Goal: Task Accomplishment & Management: Use online tool/utility

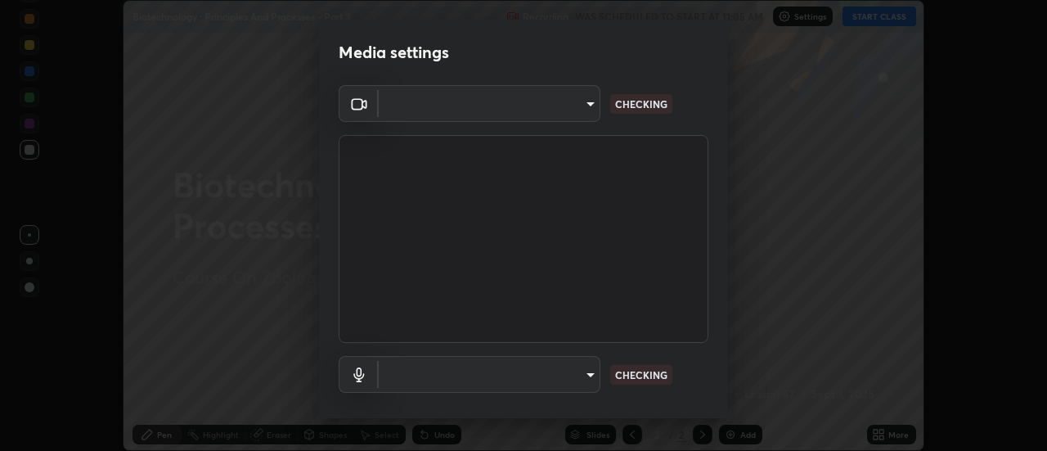
scroll to position [451, 1046]
type input "e2aa400b7bb40988937289f1826270d99bb774d75893401bafd8ee5ef144e594"
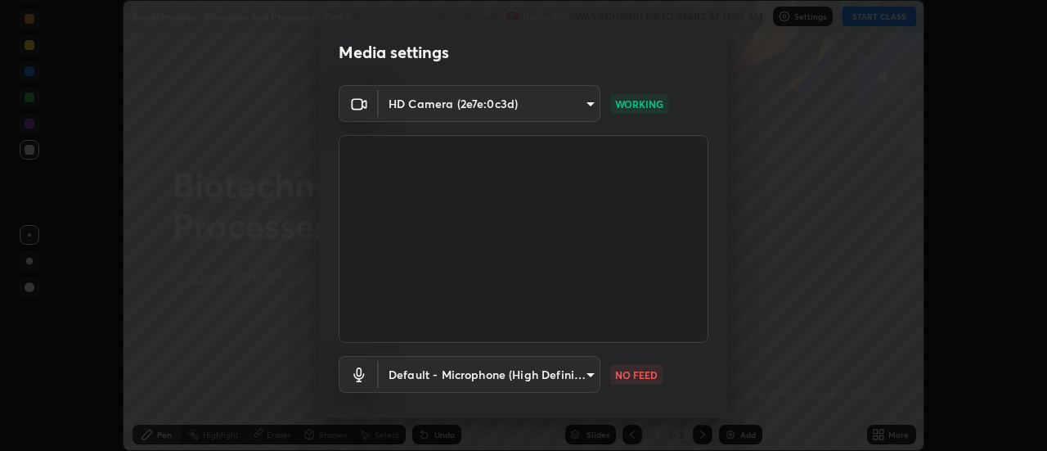
click at [585, 383] on body "Erase all Biotechnology : Principles And Processes - Part 3 Recording WAS SCHED…" at bounding box center [523, 225] width 1047 height 451
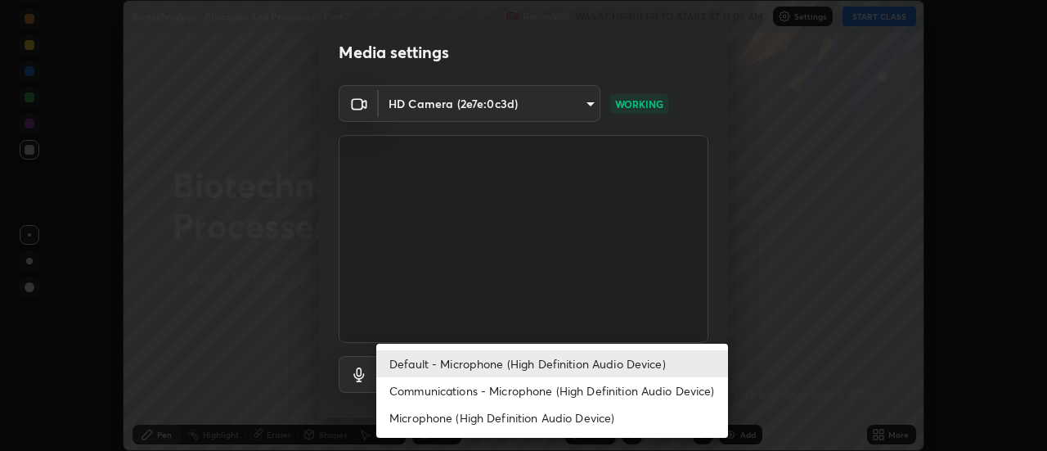
click at [540, 380] on li "Communications - Microphone (High Definition Audio Device)" at bounding box center [552, 390] width 352 height 27
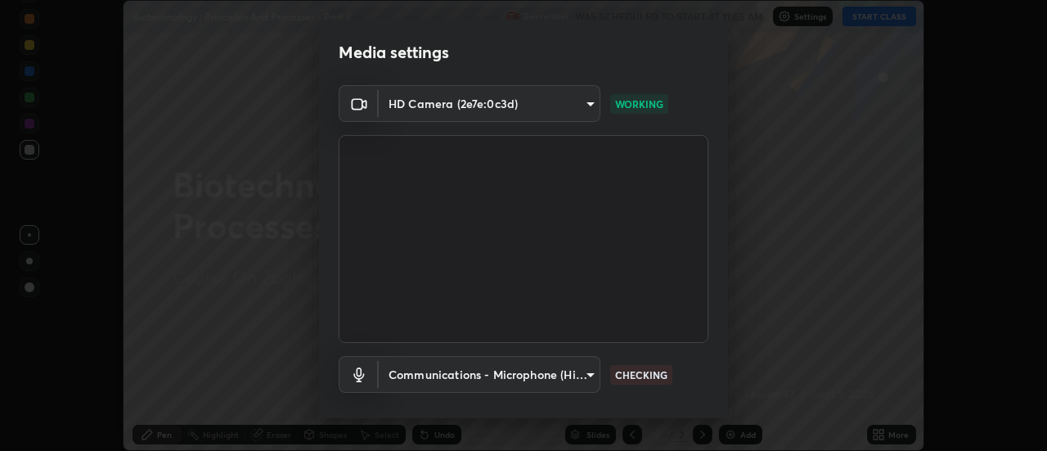
click at [560, 380] on body "Erase all Biotechnology : Principles And Processes - Part 3 Recording WAS SCHED…" at bounding box center [523, 225] width 1047 height 451
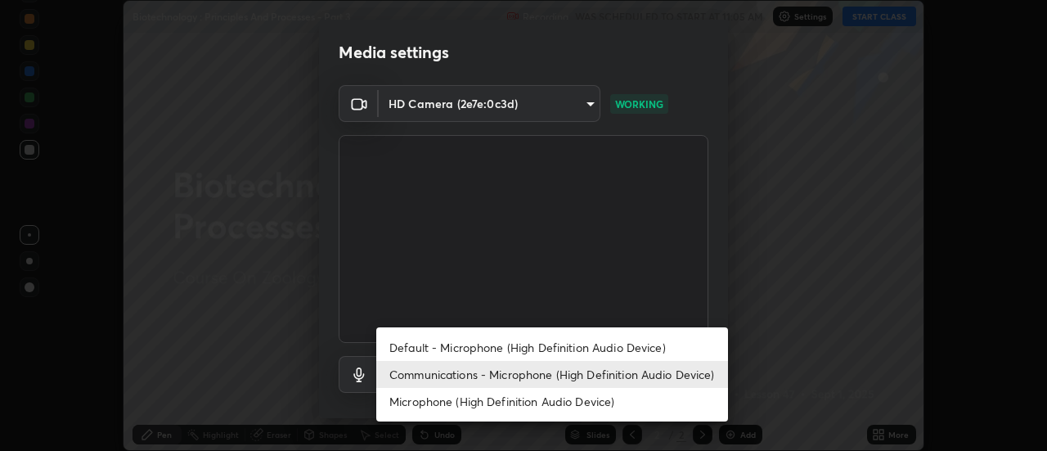
click at [558, 350] on li "Default - Microphone (High Definition Audio Device)" at bounding box center [552, 347] width 352 height 27
type input "default"
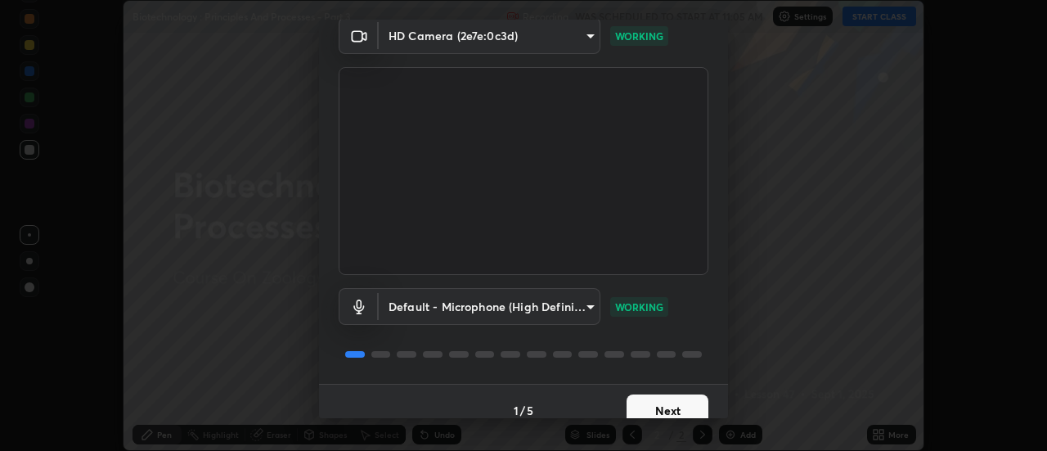
scroll to position [86, 0]
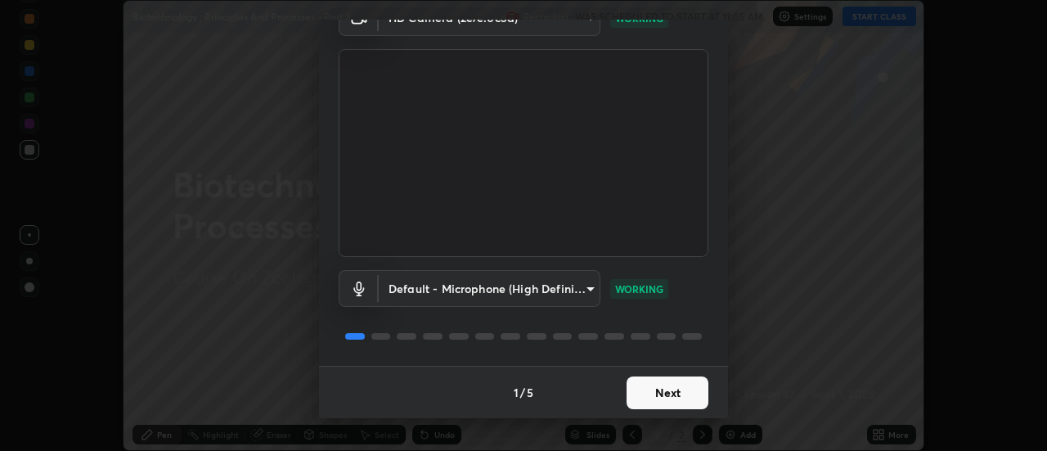
click at [688, 396] on button "Next" at bounding box center [667, 392] width 82 height 33
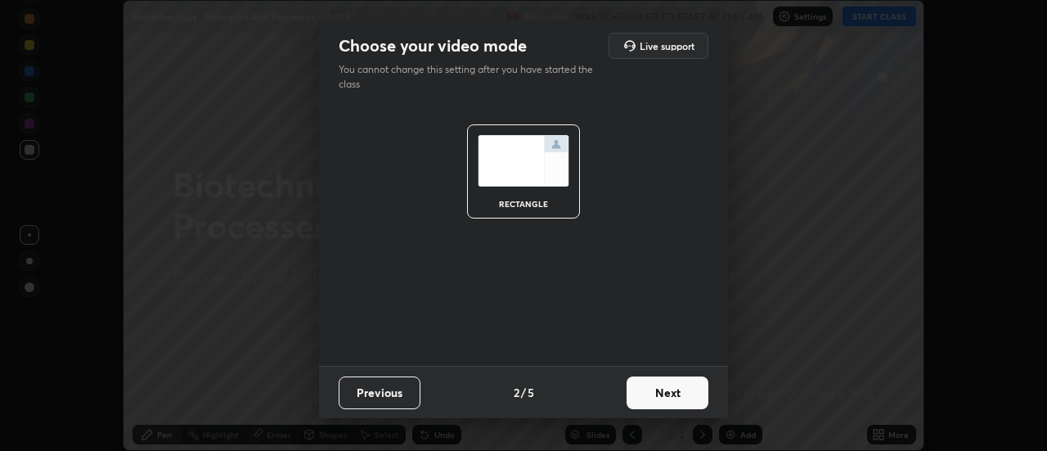
click at [688, 397] on button "Next" at bounding box center [667, 392] width 82 height 33
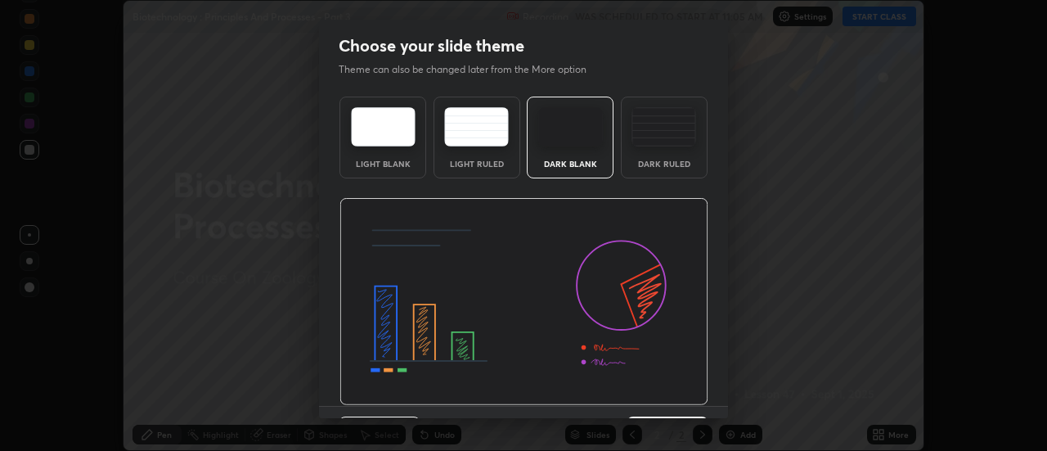
scroll to position [40, 0]
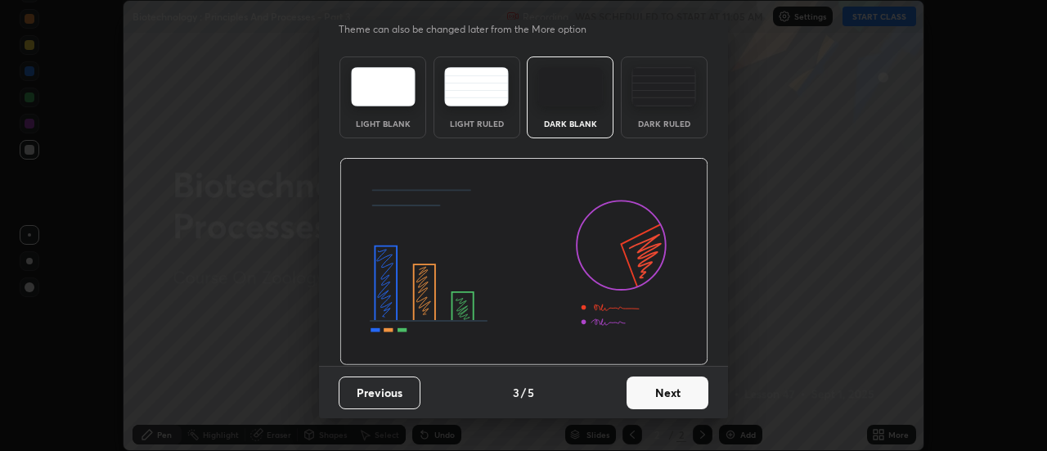
click at [694, 397] on button "Next" at bounding box center [667, 392] width 82 height 33
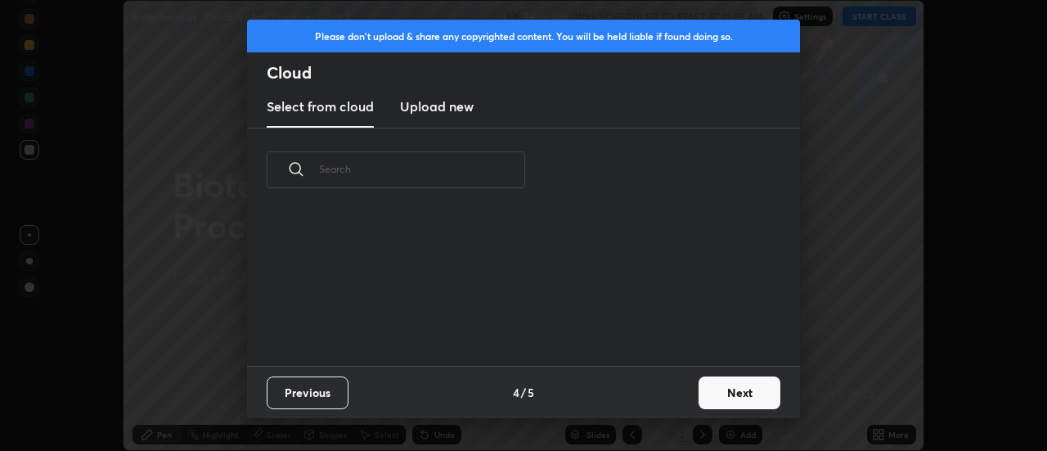
scroll to position [0, 0]
click at [722, 394] on button "Next" at bounding box center [739, 392] width 82 height 33
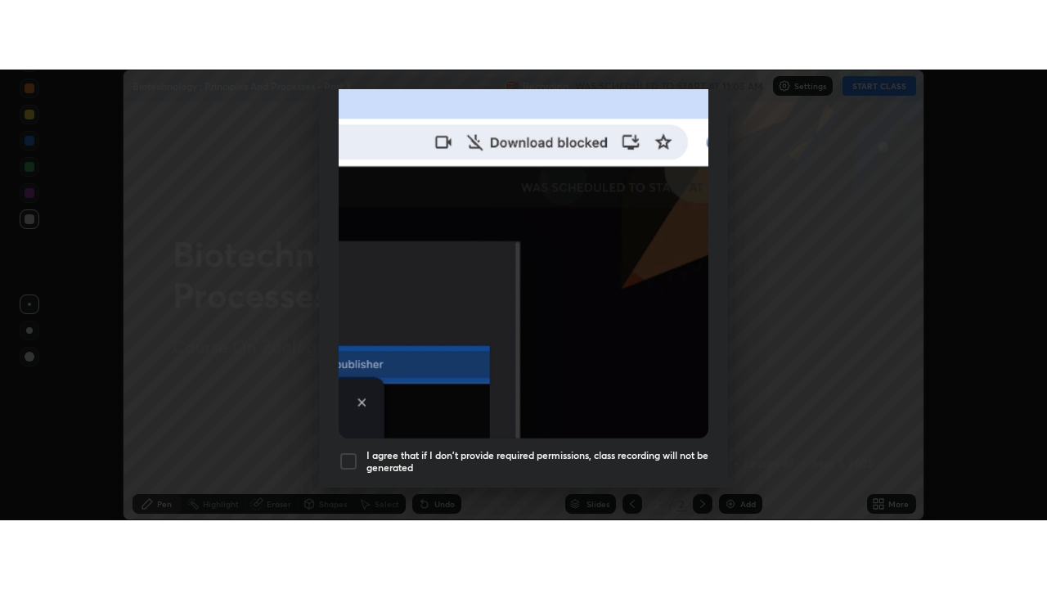
scroll to position [420, 0]
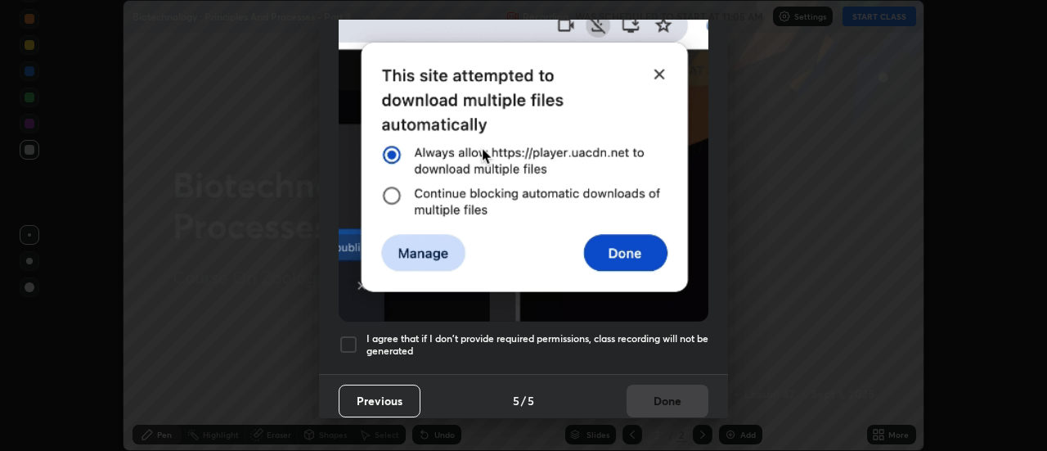
click at [348, 335] on div at bounding box center [349, 345] width 20 height 20
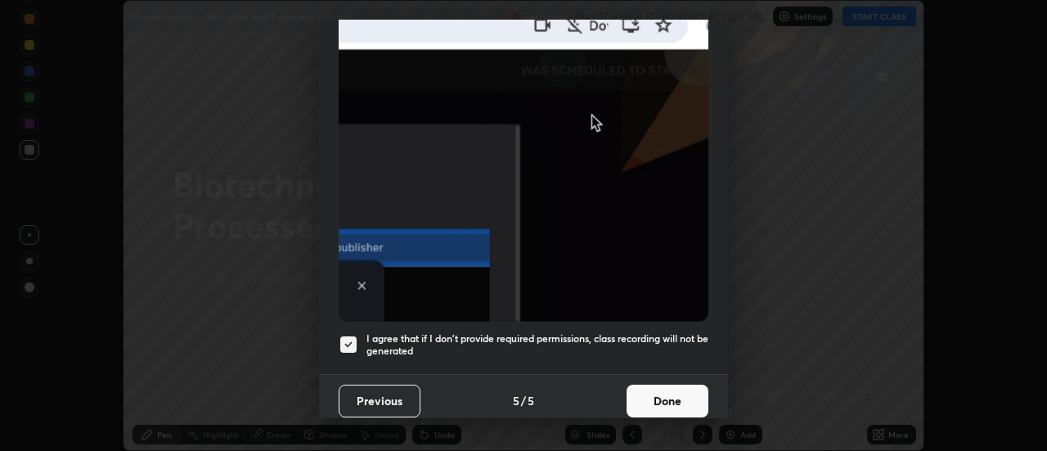
click at [651, 393] on button "Done" at bounding box center [667, 400] width 82 height 33
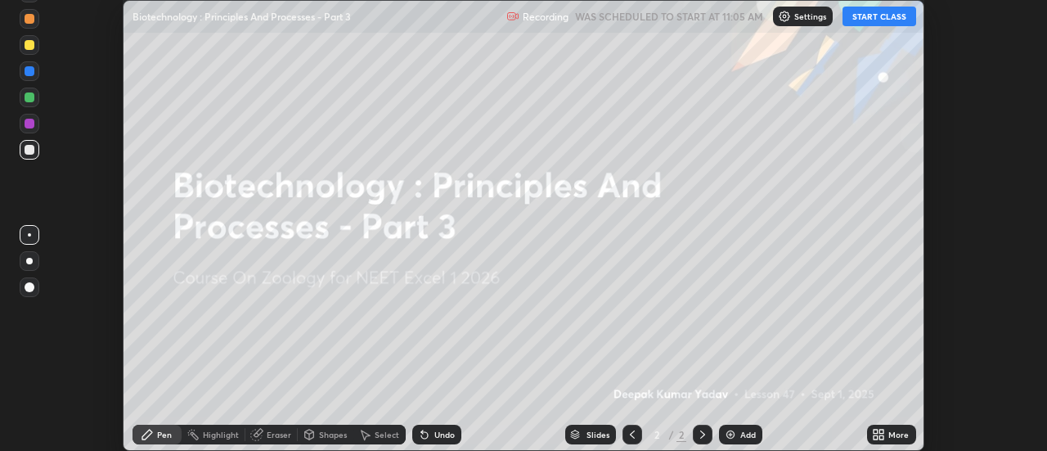
click at [874, 431] on icon at bounding box center [875, 431] width 4 height 4
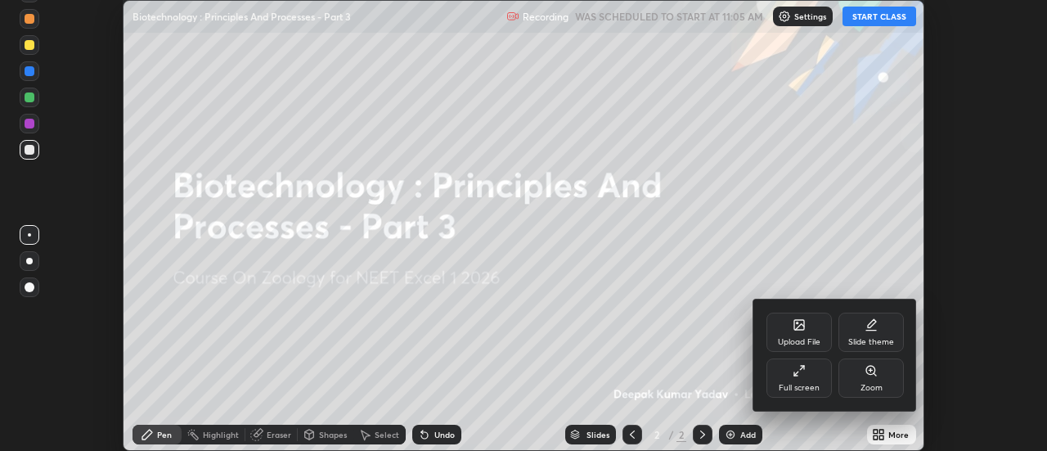
click at [812, 377] on div "Full screen" at bounding box center [798, 377] width 65 height 39
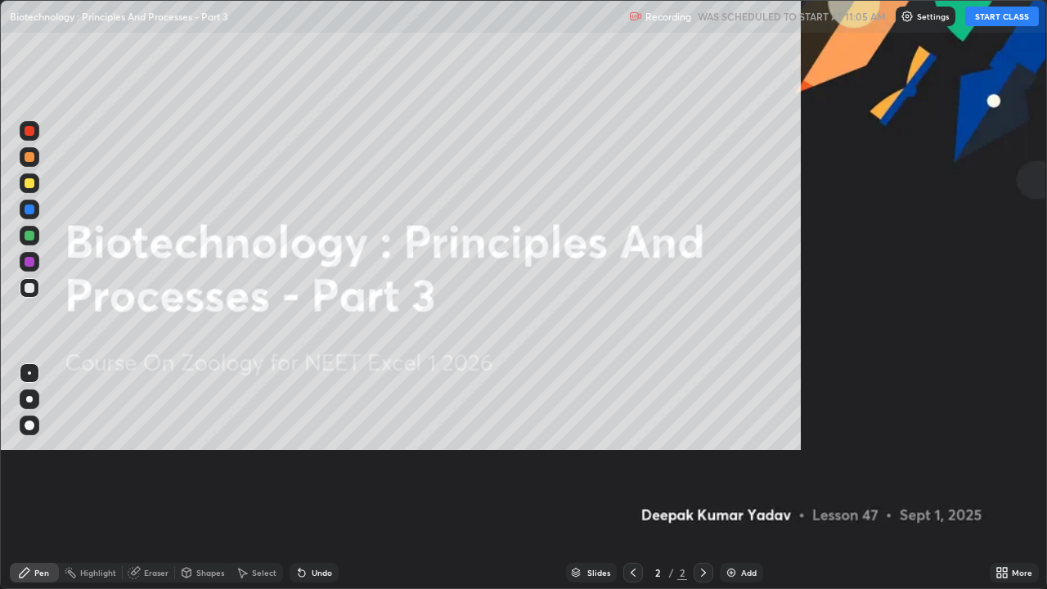
scroll to position [589, 1047]
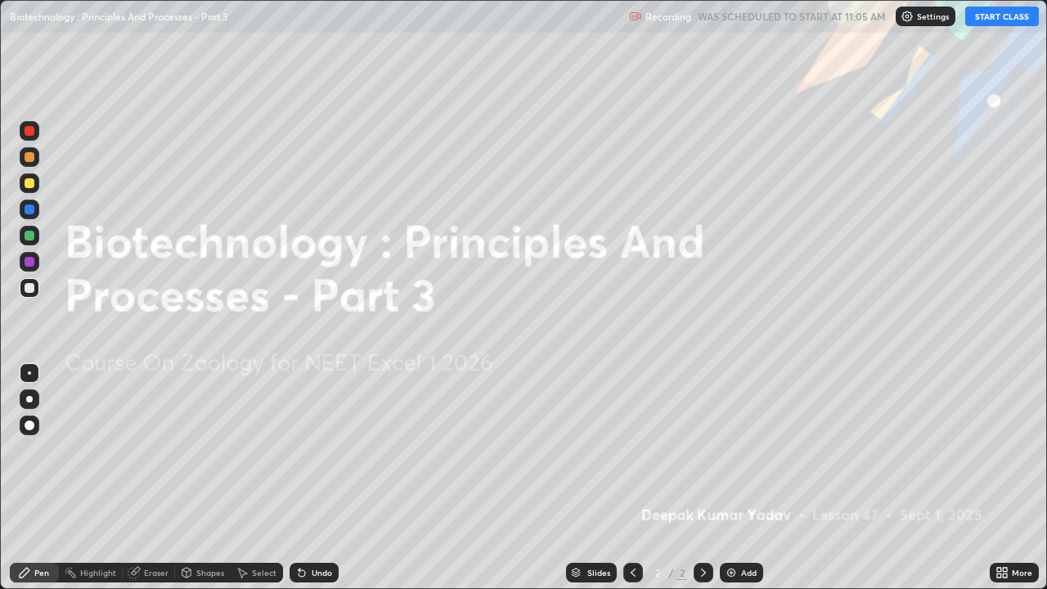
click at [730, 450] on img at bounding box center [731, 572] width 13 height 13
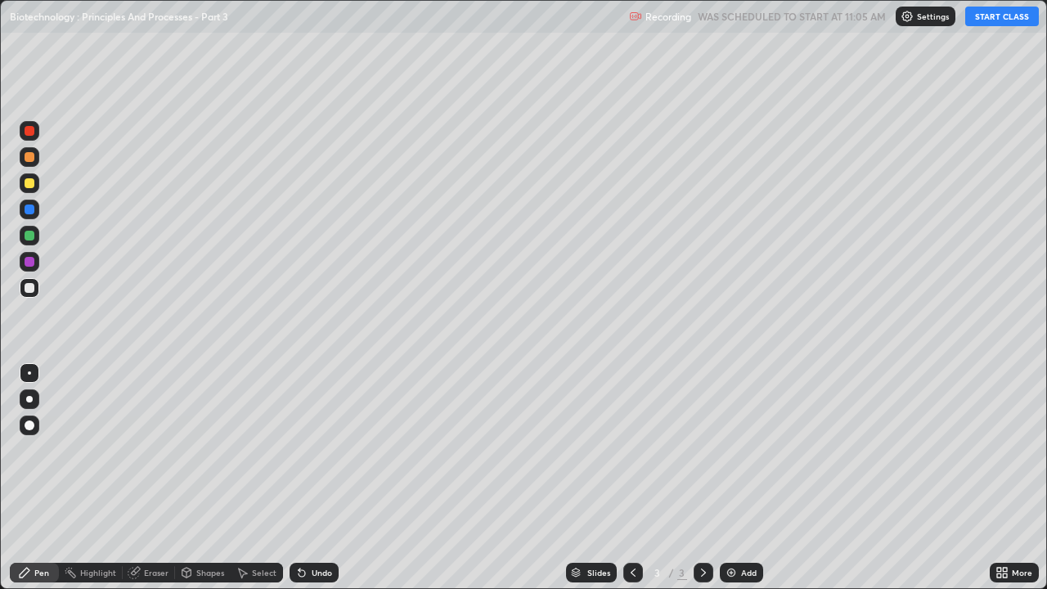
click at [42, 450] on div "Pen" at bounding box center [41, 572] width 15 height 8
click at [27, 427] on div at bounding box center [30, 425] width 10 height 10
click at [30, 159] on div at bounding box center [30, 157] width 10 height 10
click at [312, 450] on div "Undo" at bounding box center [322, 572] width 20 height 8
click at [312, 450] on div "Undo" at bounding box center [314, 573] width 49 height 20
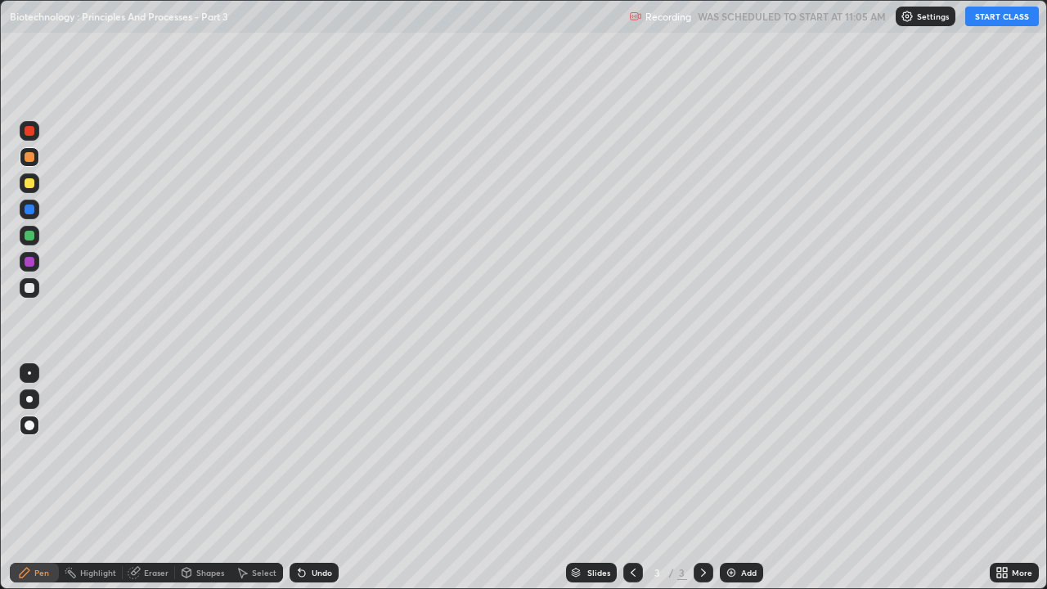
click at [985, 18] on button "START CLASS" at bounding box center [1002, 17] width 74 height 20
click at [32, 231] on div at bounding box center [30, 236] width 10 height 10
click at [34, 235] on div at bounding box center [30, 236] width 10 height 10
click at [30, 236] on div at bounding box center [30, 236] width 10 height 10
click at [726, 450] on img at bounding box center [731, 572] width 13 height 13
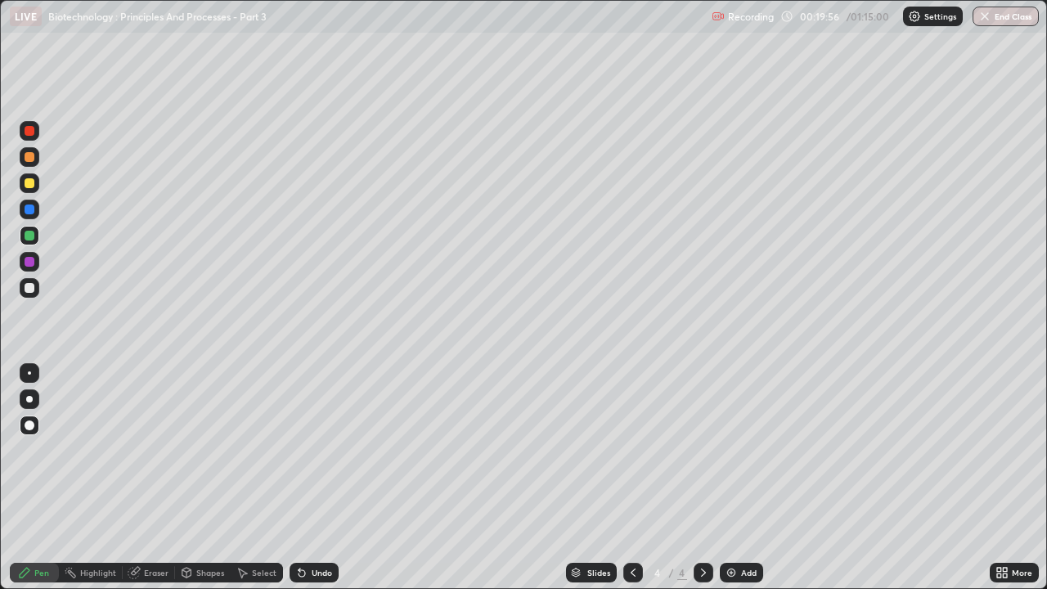
click at [730, 450] on img at bounding box center [731, 572] width 13 height 13
click at [29, 234] on div at bounding box center [30, 236] width 10 height 10
click at [30, 187] on div at bounding box center [30, 183] width 10 height 10
click at [31, 134] on div at bounding box center [30, 131] width 10 height 10
click at [34, 236] on div at bounding box center [30, 236] width 10 height 10
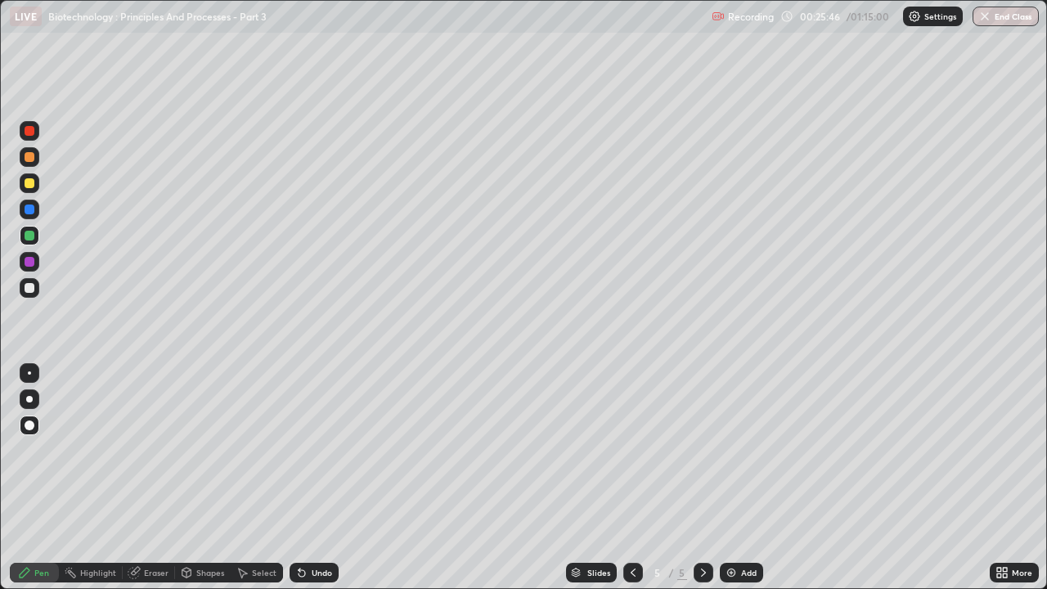
click at [303, 450] on icon at bounding box center [301, 572] width 13 height 13
click at [30, 210] on div at bounding box center [30, 209] width 10 height 10
click at [29, 132] on div at bounding box center [30, 131] width 10 height 10
click at [29, 186] on div at bounding box center [30, 183] width 10 height 10
click at [155, 450] on div "Eraser" at bounding box center [156, 572] width 25 height 8
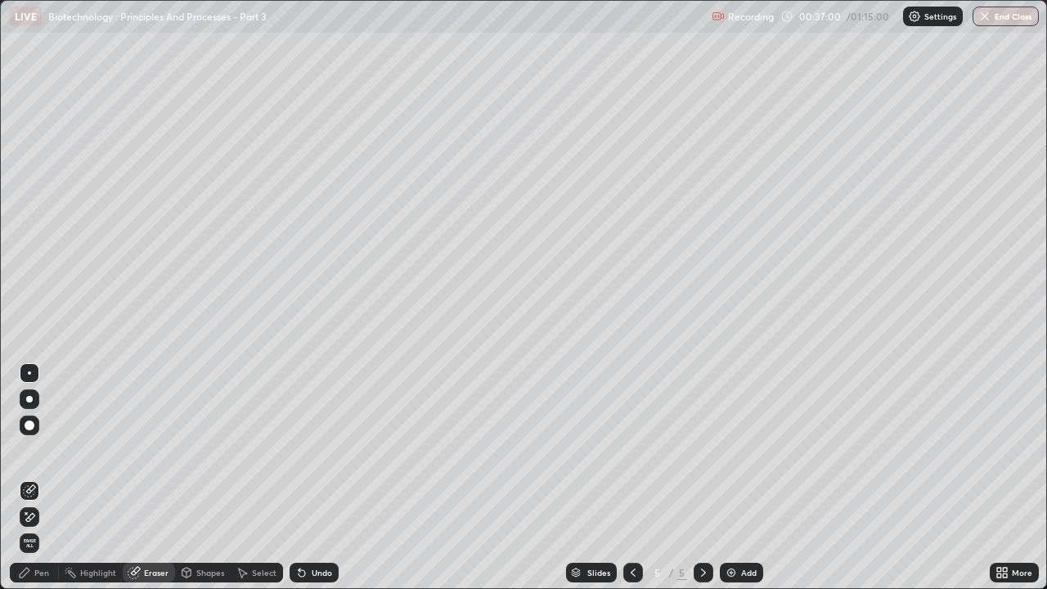
click at [42, 450] on div "Pen" at bounding box center [41, 572] width 15 height 8
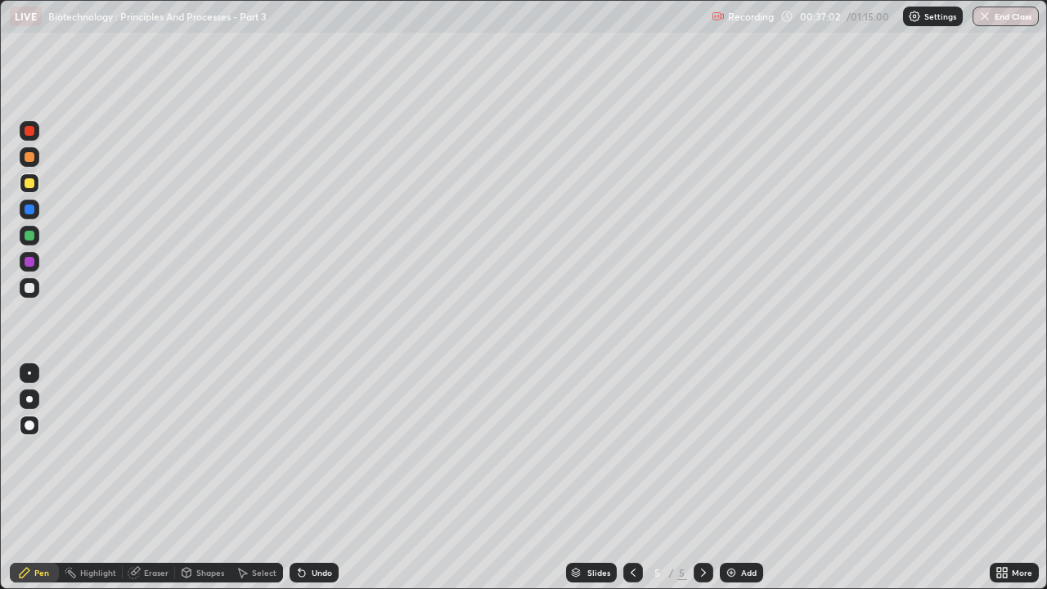
click at [136, 450] on icon at bounding box center [135, 571] width 9 height 8
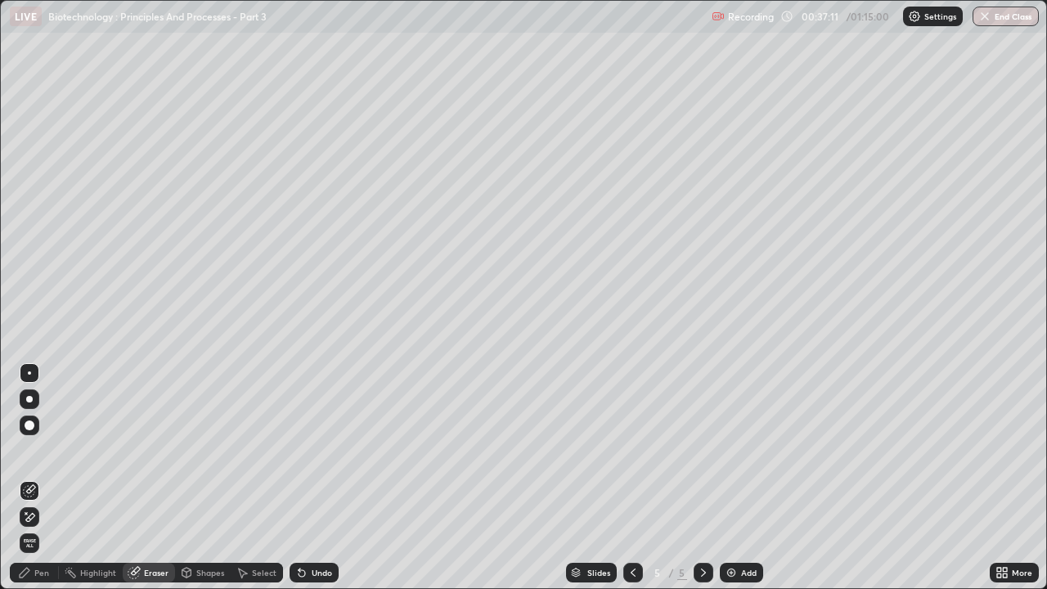
click at [32, 450] on div "Pen" at bounding box center [34, 573] width 49 height 20
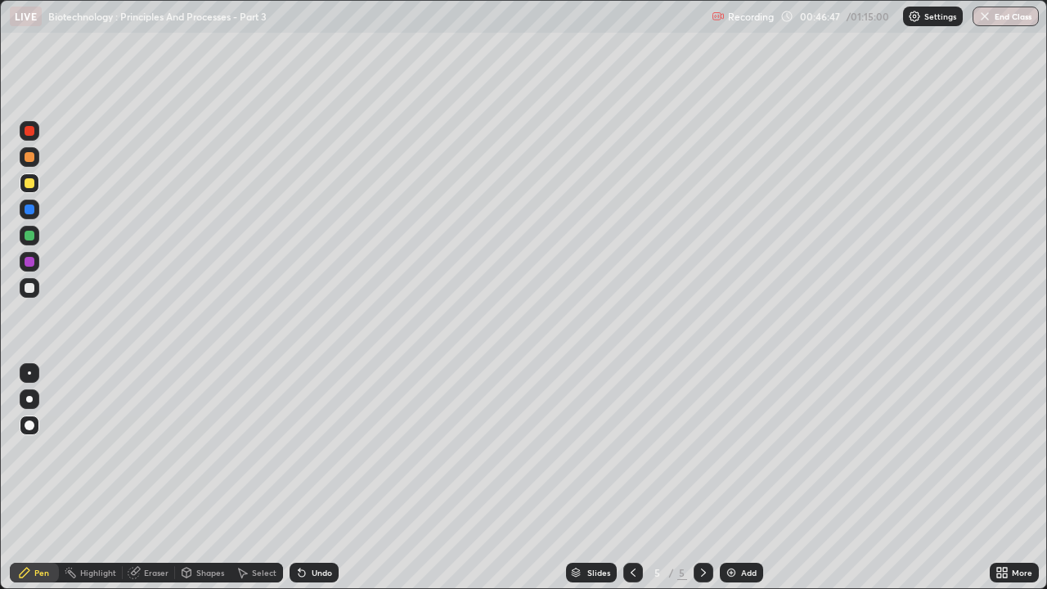
click at [727, 450] on img at bounding box center [731, 572] width 13 height 13
click at [300, 450] on icon at bounding box center [302, 573] width 7 height 7
click at [299, 450] on icon at bounding box center [302, 573] width 7 height 7
click at [185, 450] on icon at bounding box center [186, 571] width 9 height 2
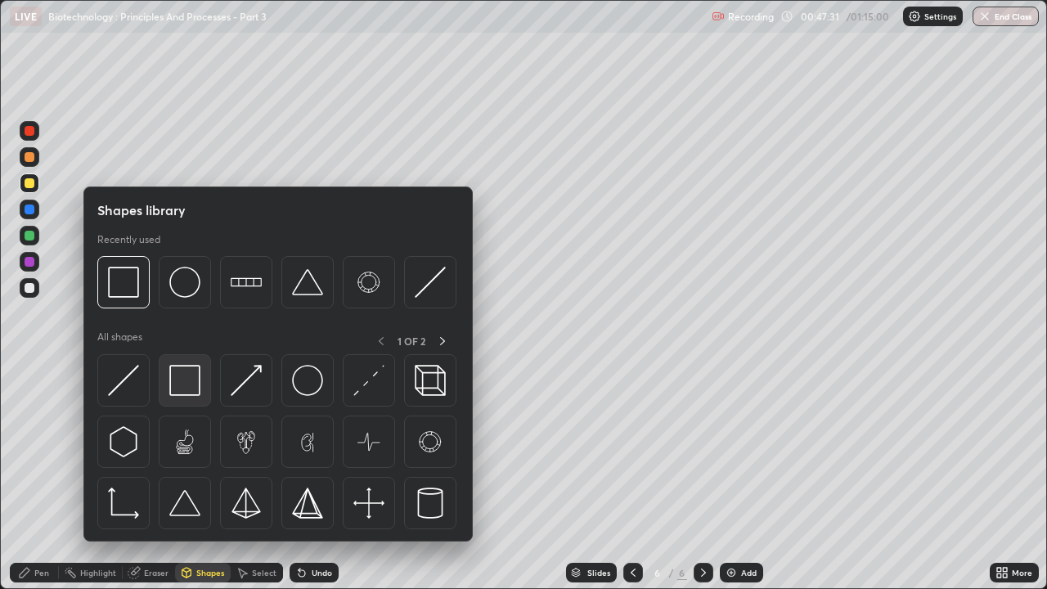
click at [192, 385] on img at bounding box center [184, 380] width 31 height 31
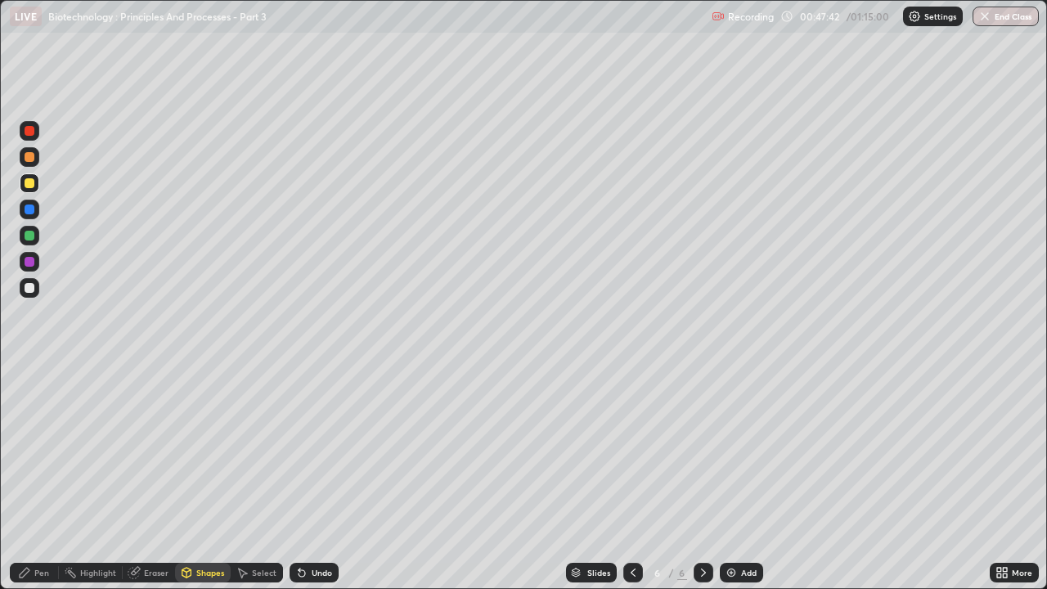
click at [36, 236] on div at bounding box center [30, 236] width 20 height 20
click at [35, 133] on div at bounding box center [30, 131] width 20 height 20
click at [39, 450] on div "Pen" at bounding box center [34, 573] width 49 height 20
click at [28, 289] on div at bounding box center [30, 288] width 10 height 10
click at [997, 16] on button "End Class" at bounding box center [1005, 17] width 66 height 20
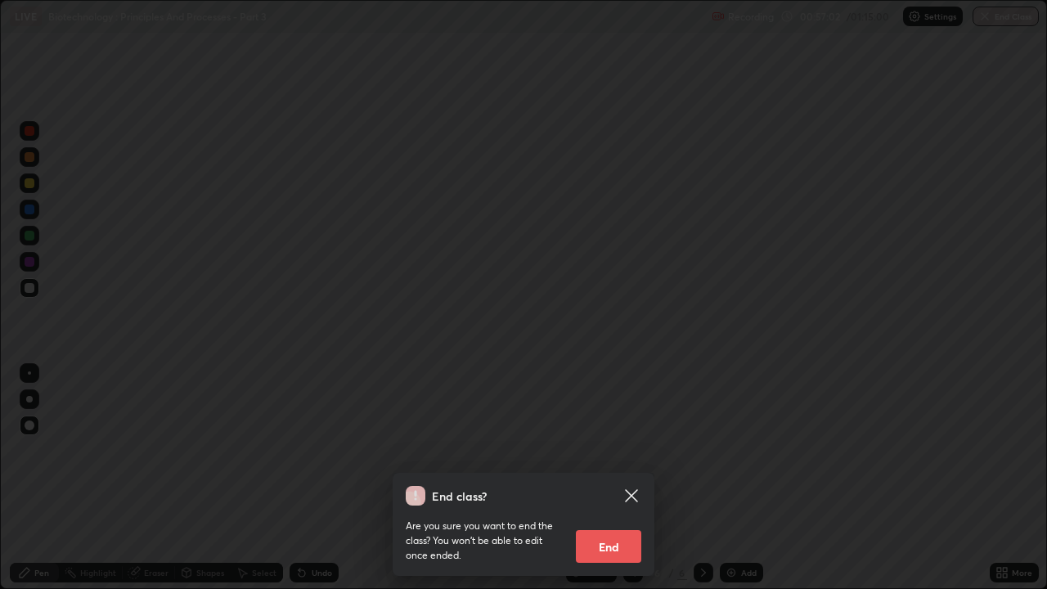
click at [603, 450] on button "End" at bounding box center [608, 546] width 65 height 33
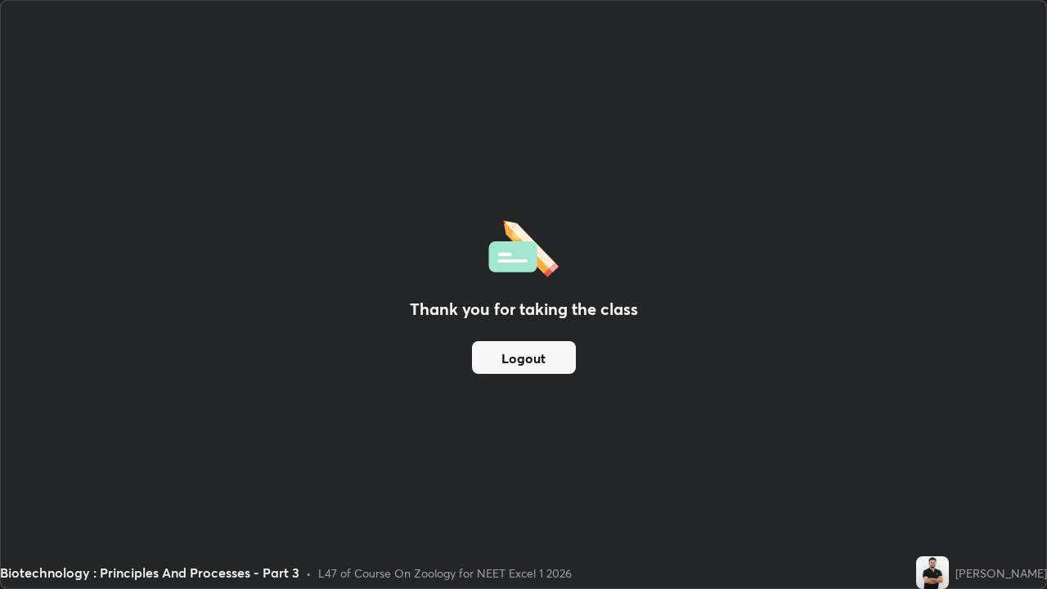
click at [523, 358] on button "Logout" at bounding box center [524, 357] width 104 height 33
